Goal: Task Accomplishment & Management: Manage account settings

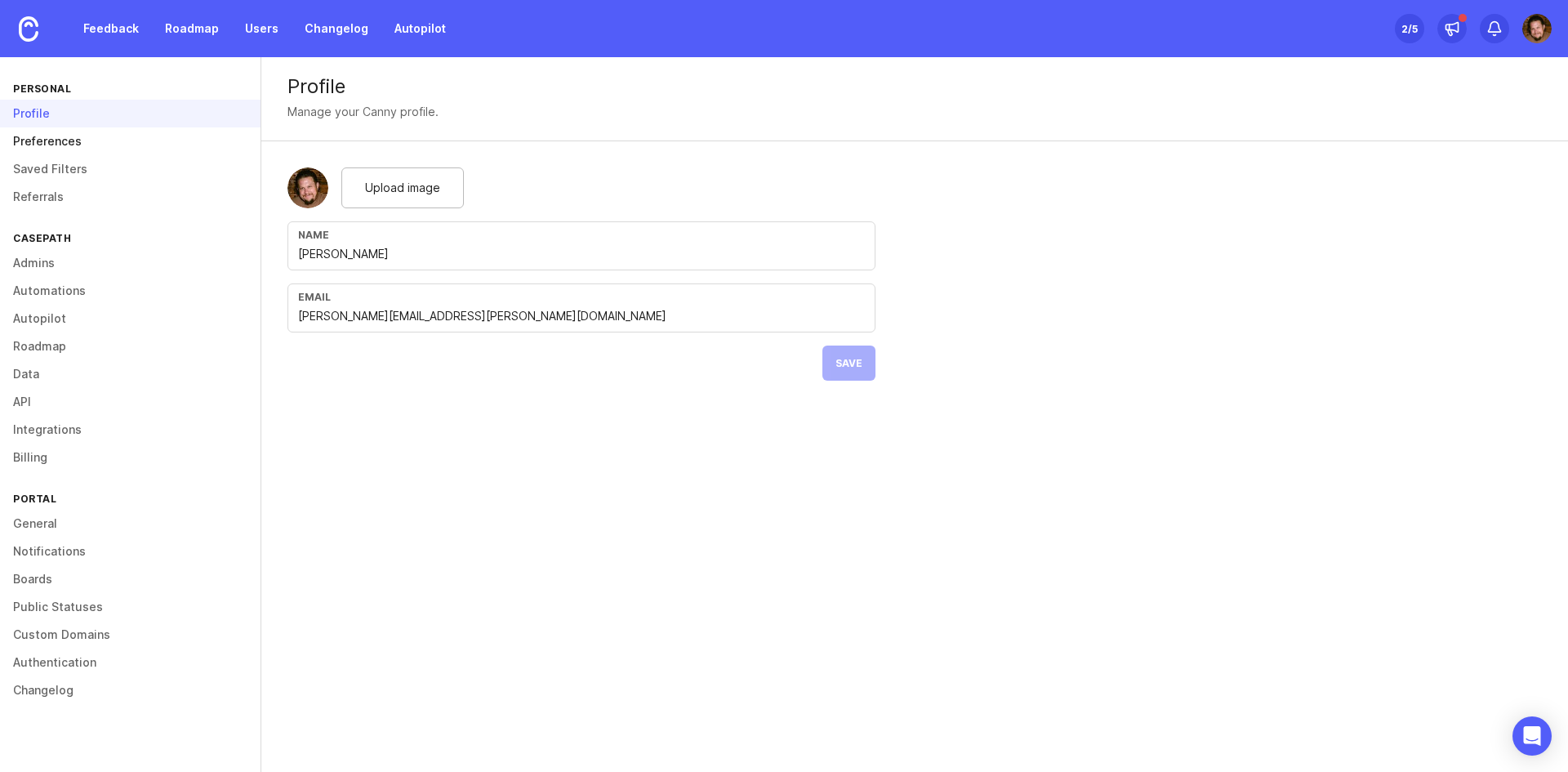
click at [94, 147] on link "Preferences" at bounding box center [130, 141] width 260 height 28
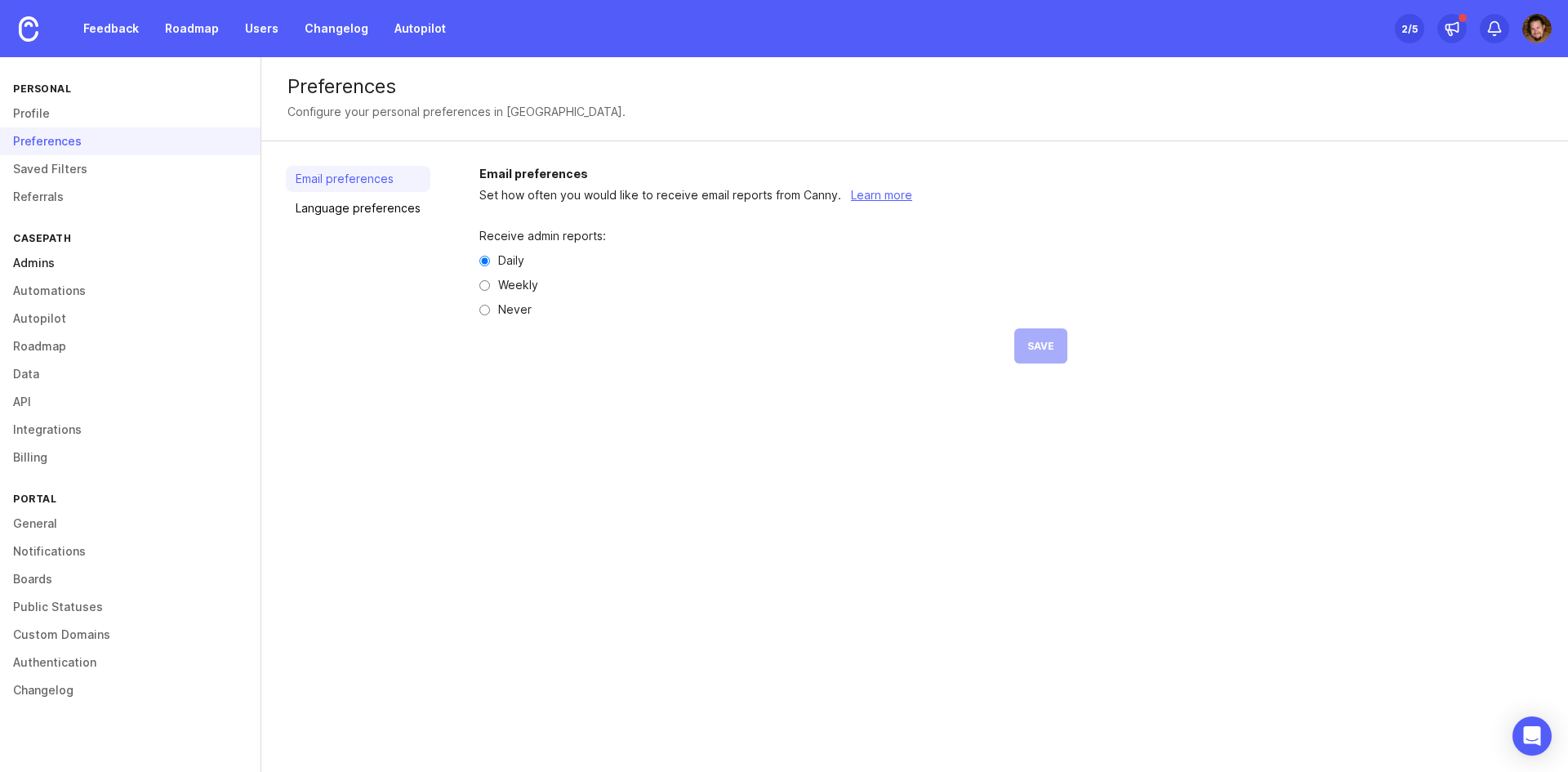
click at [57, 259] on link "Admins" at bounding box center [130, 263] width 260 height 28
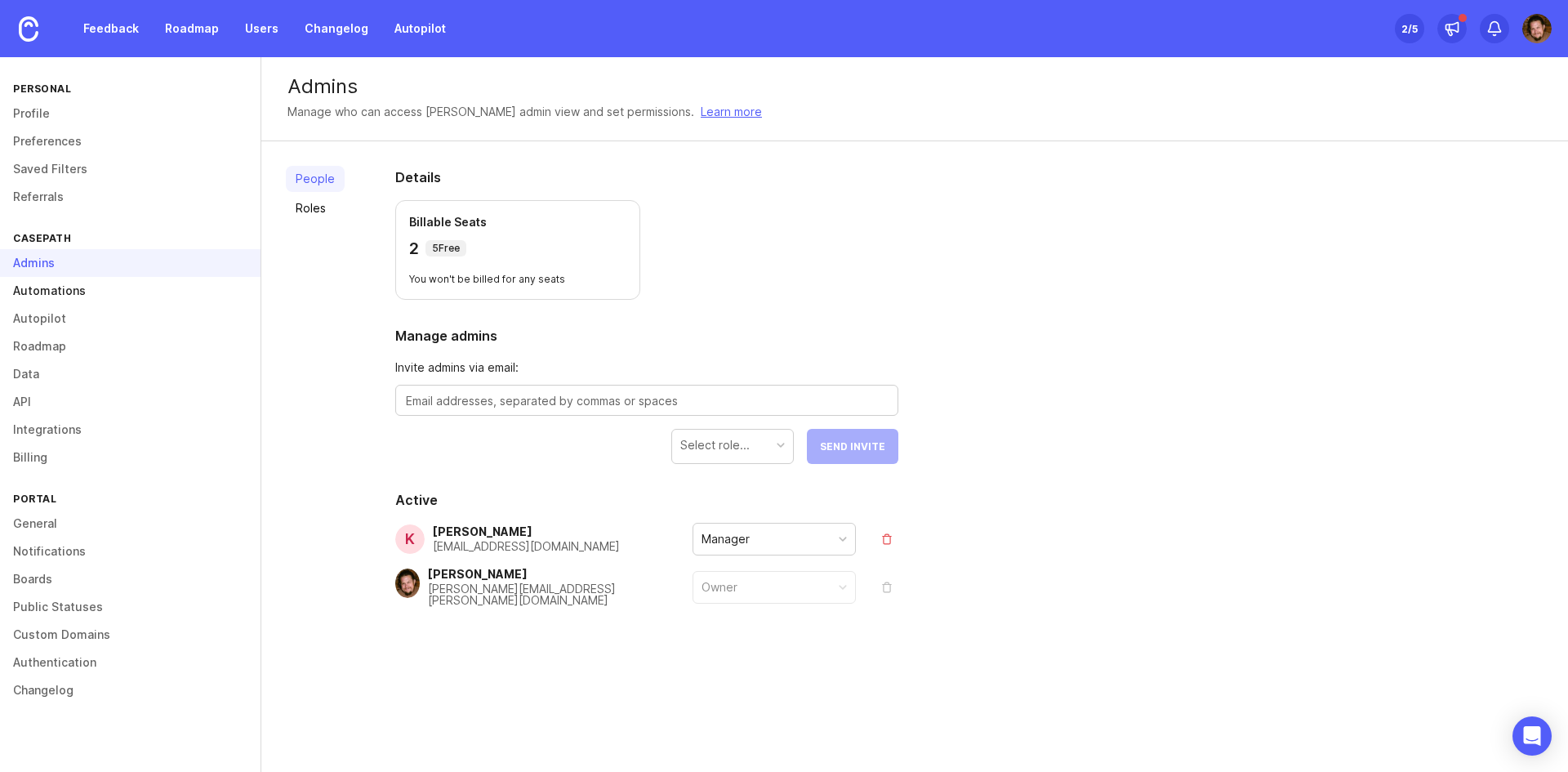
click at [98, 294] on link "Automations" at bounding box center [130, 291] width 260 height 28
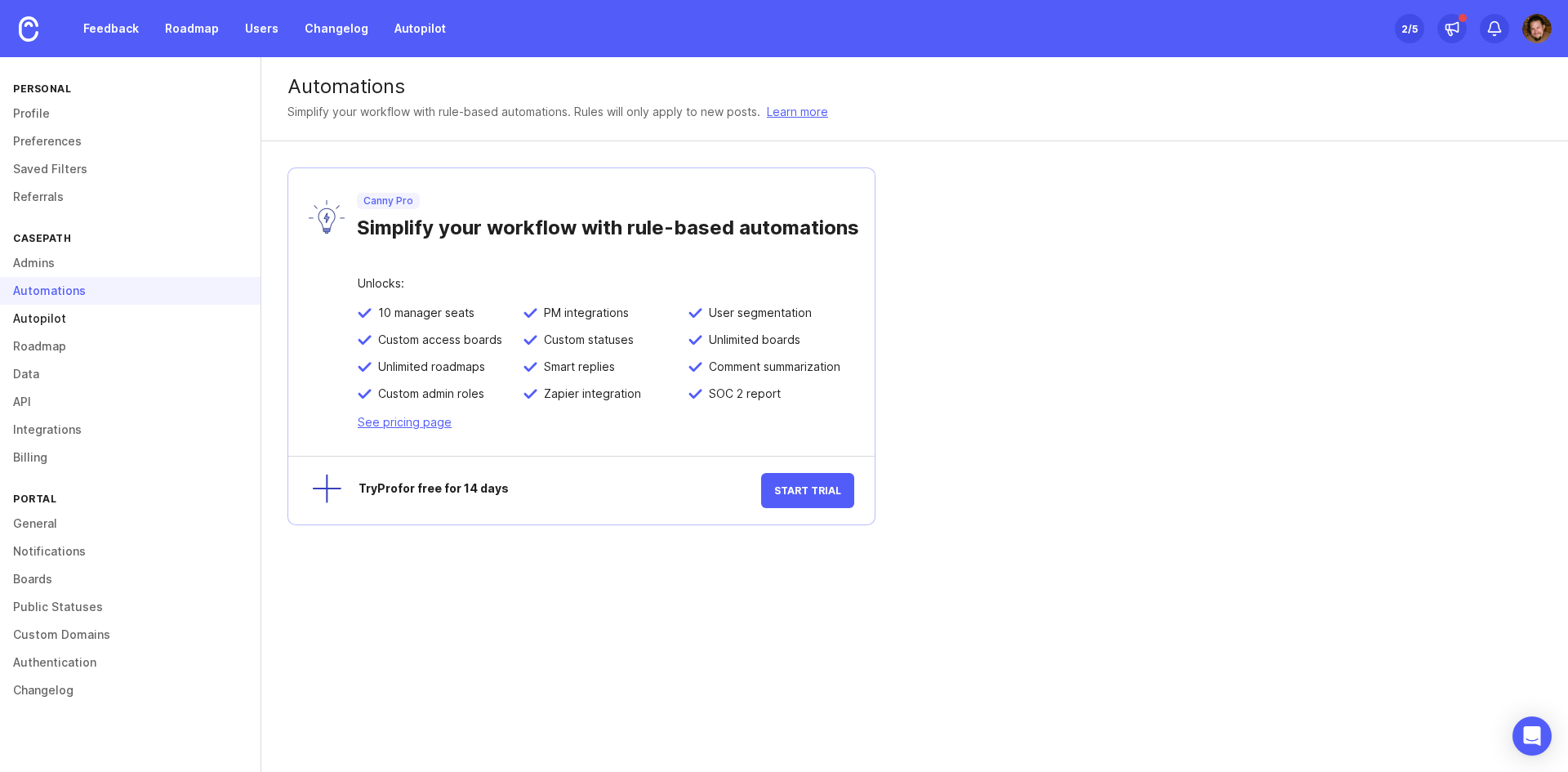
click at [57, 313] on link "Autopilot" at bounding box center [130, 318] width 260 height 28
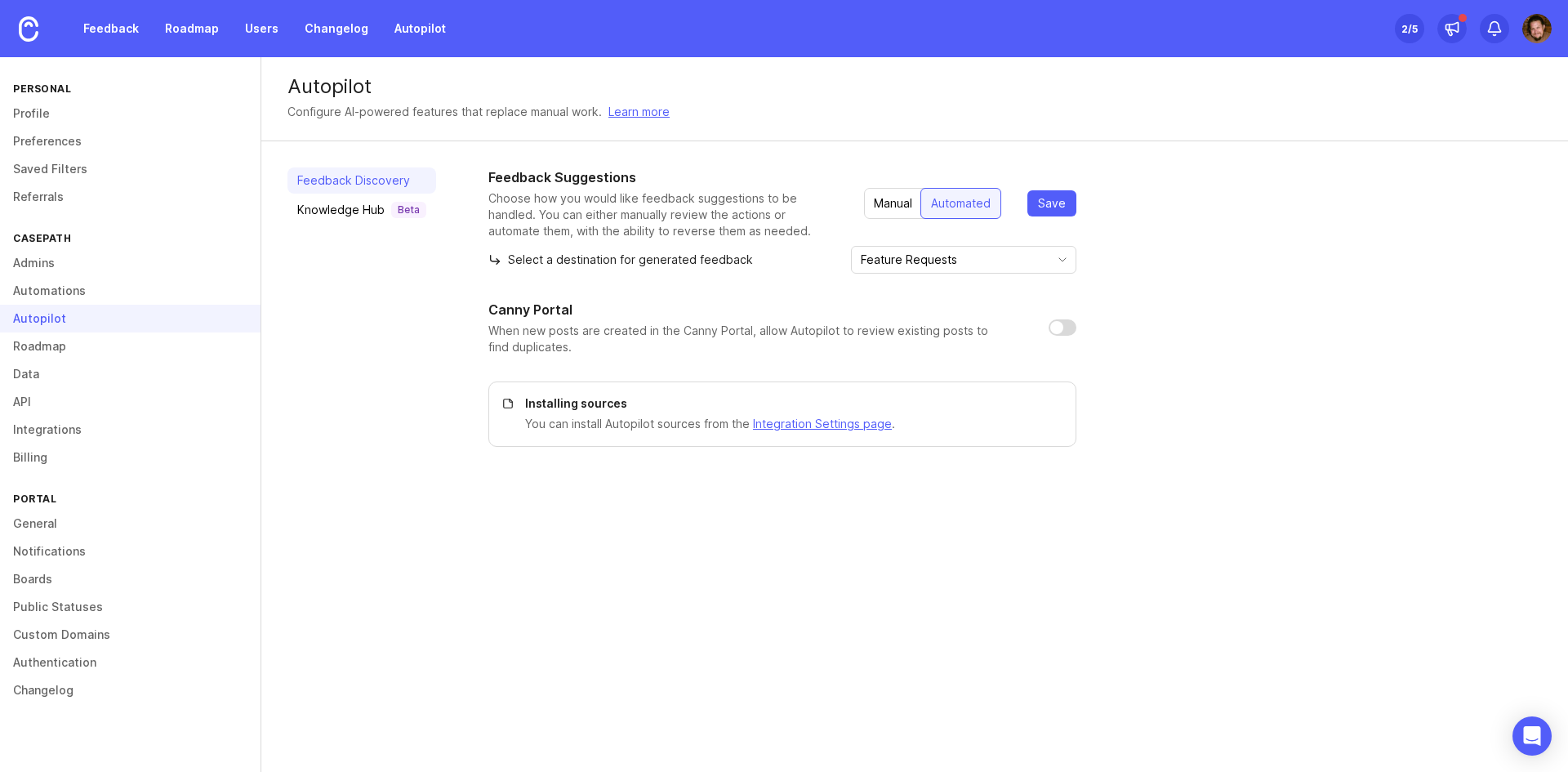
click at [395, 177] on link "Feedback Discovery" at bounding box center [361, 180] width 149 height 26
click at [86, 346] on link "Roadmap" at bounding box center [130, 346] width 260 height 28
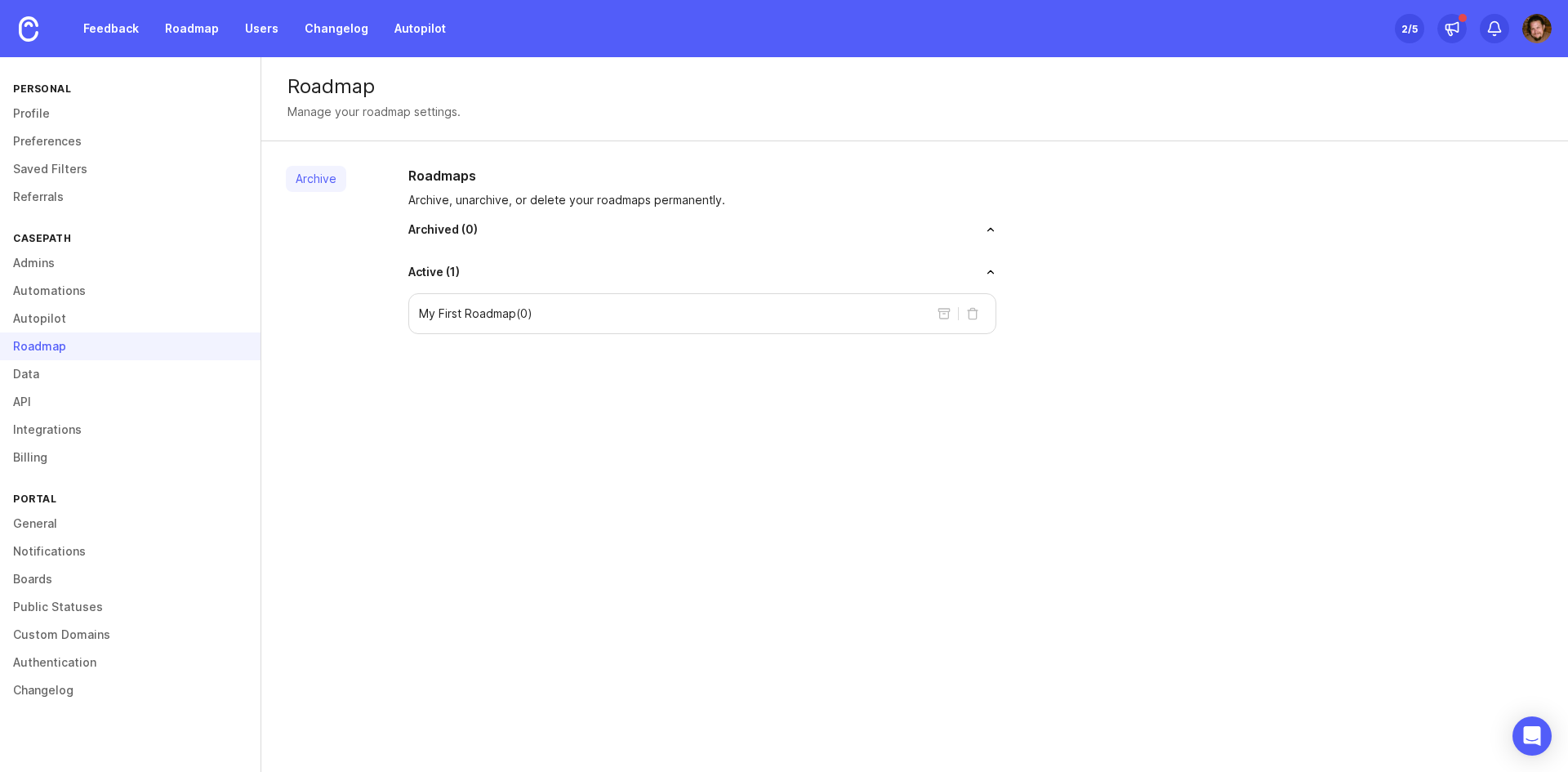
click at [474, 276] on button "toggle for accordion" at bounding box center [727, 272] width 536 height 12
click at [737, 305] on div "My First Roadmap ( 0 )" at bounding box center [703, 313] width 588 height 41
click at [471, 313] on p "My First Roadmap ( 0 )" at bounding box center [475, 313] width 113 height 16
click at [470, 312] on p "My First Roadmap ( 0 )" at bounding box center [475, 313] width 113 height 16
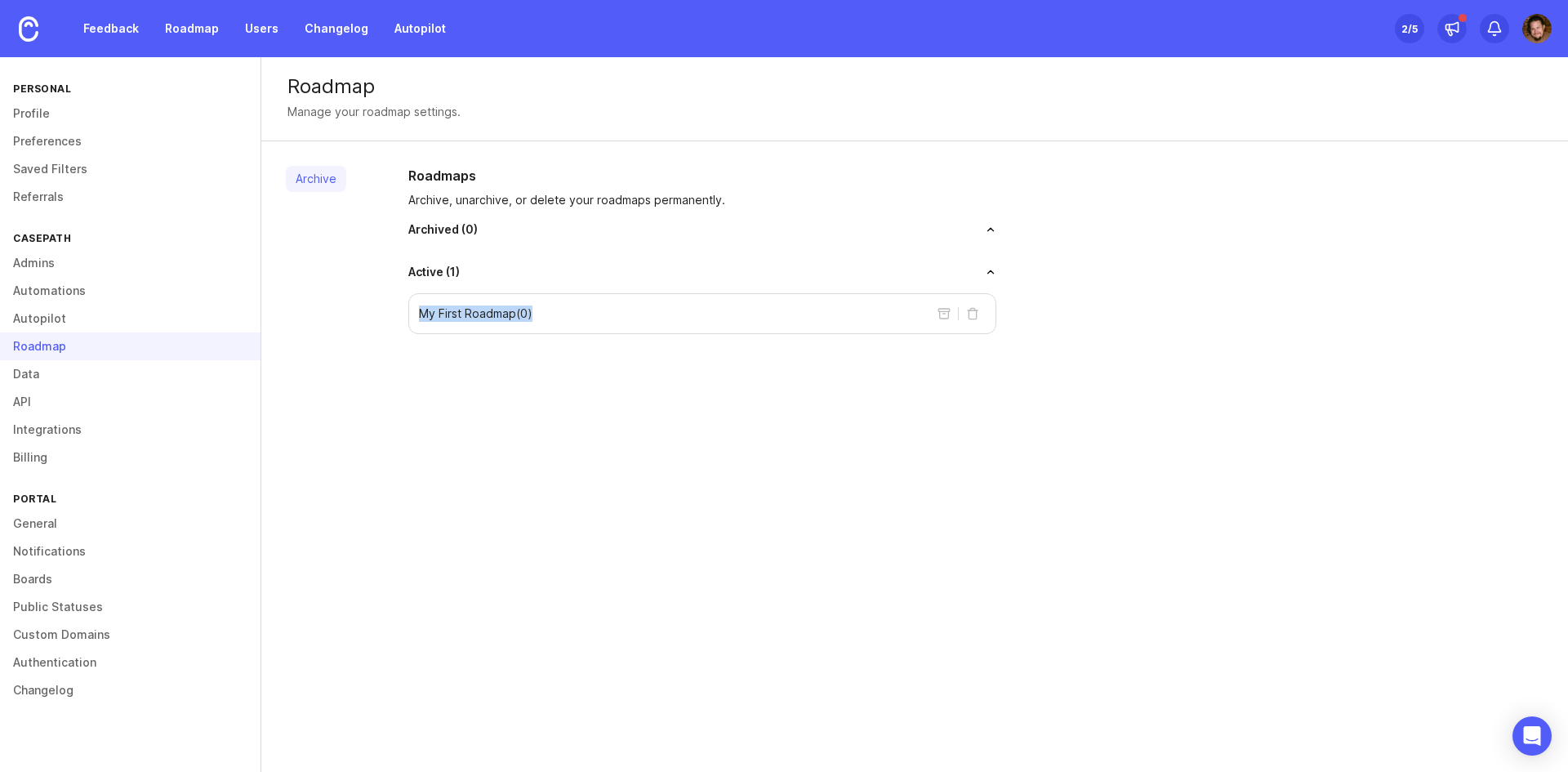
click at [470, 312] on p "My First Roadmap ( 0 )" at bounding box center [475, 313] width 113 height 16
click at [627, 313] on div "My First Roadmap ( 0 )" at bounding box center [703, 313] width 588 height 41
click at [111, 375] on link "Data" at bounding box center [130, 373] width 260 height 28
